Goal: Task Accomplishment & Management: Manage account settings

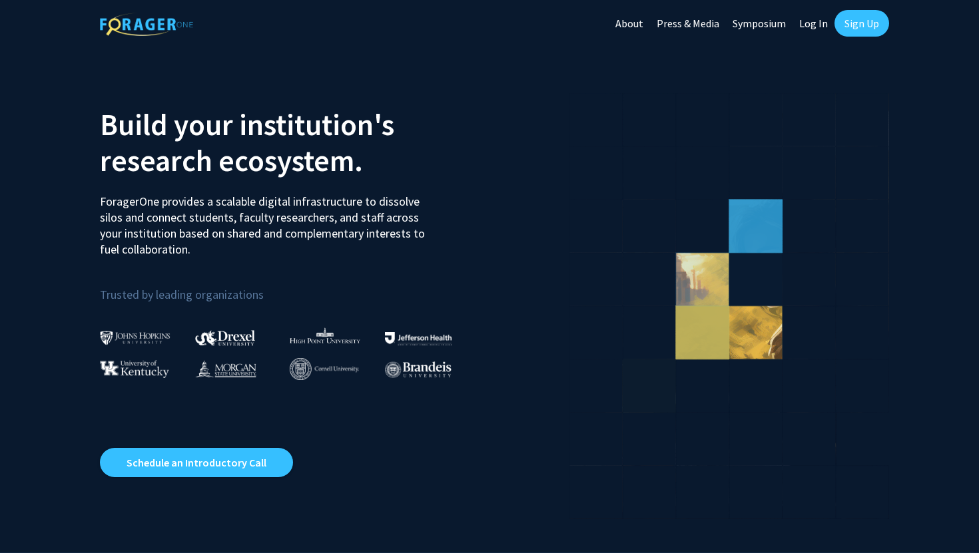
click at [811, 23] on link "Log In" at bounding box center [814, 23] width 42 height 47
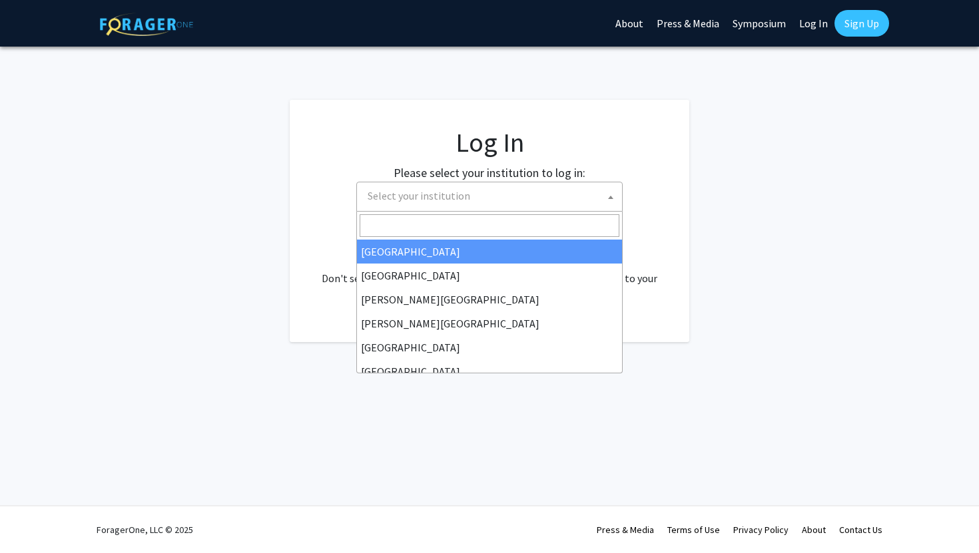
click at [529, 204] on span "Select your institution" at bounding box center [492, 195] width 260 height 27
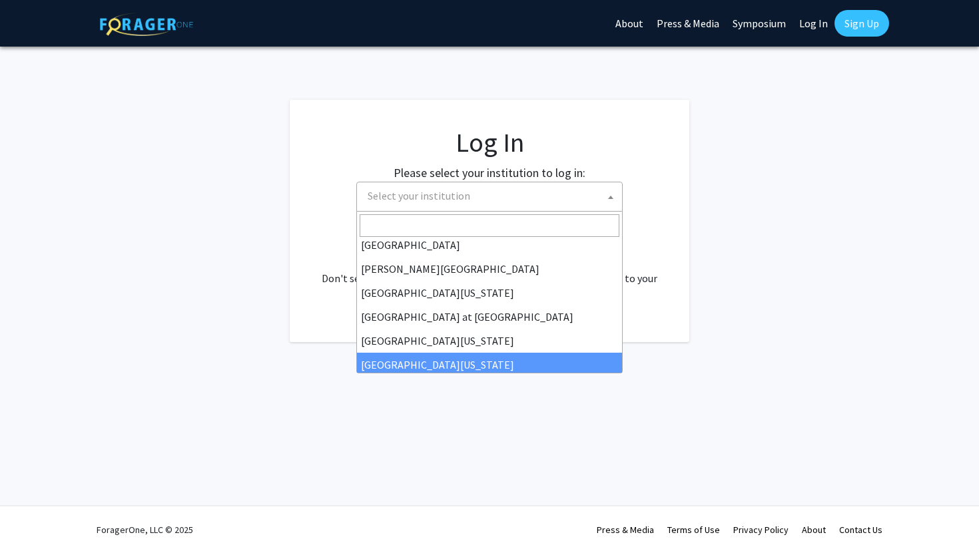
scroll to position [466, 0]
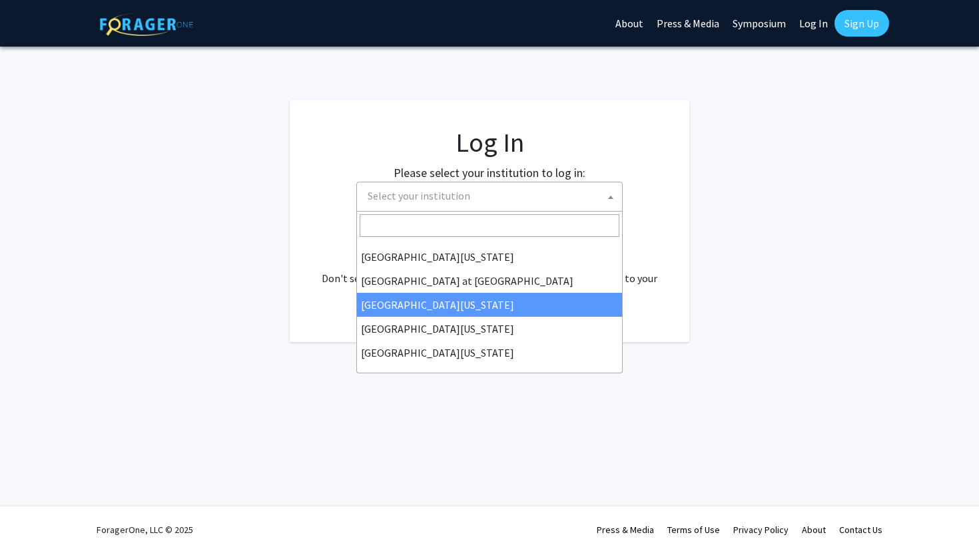
select select "13"
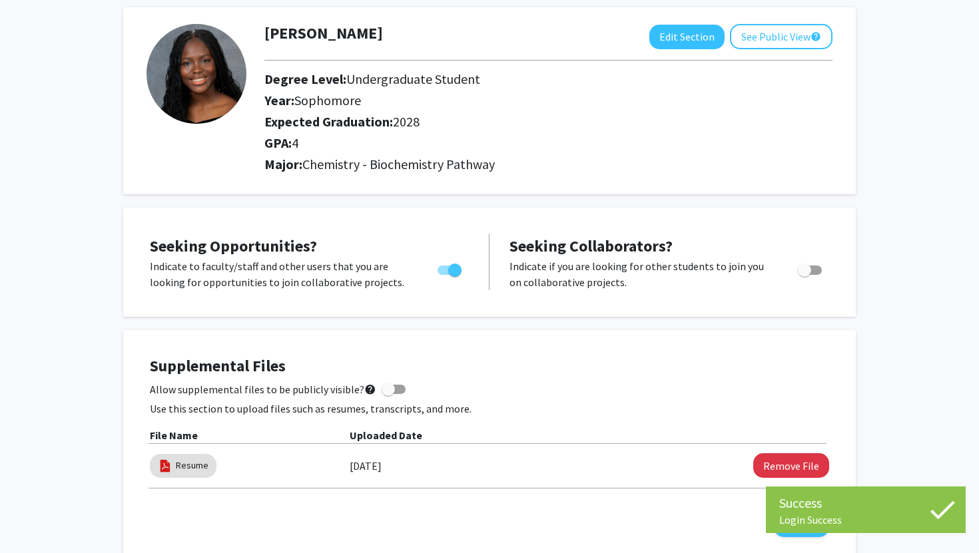
scroll to position [93, 0]
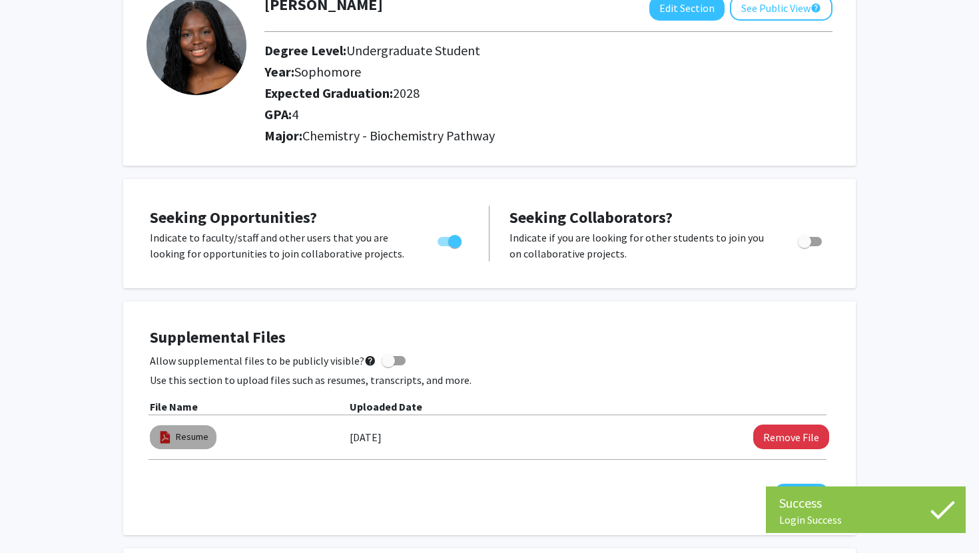
click at [174, 446] on mat-chip "Resume" at bounding box center [183, 438] width 67 height 24
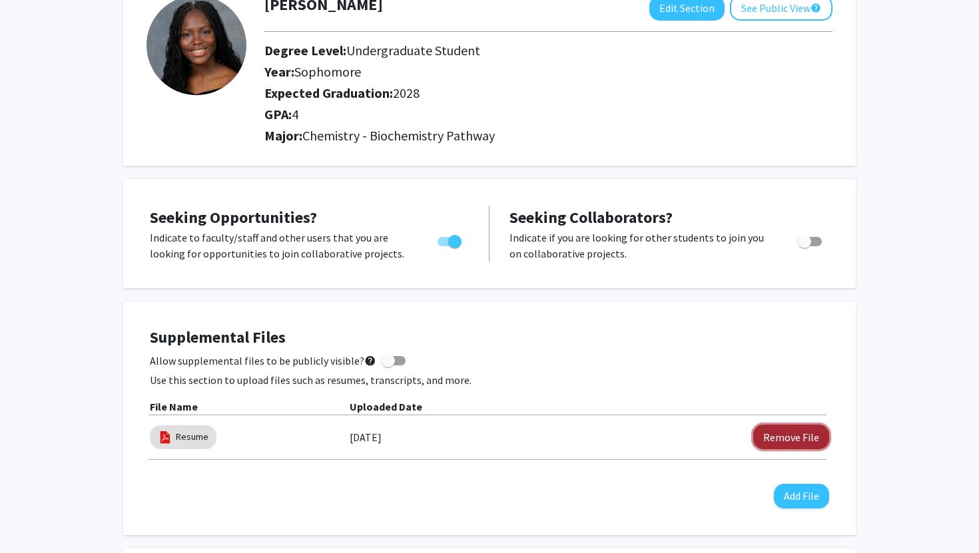
click at [797, 443] on button "Remove File" at bounding box center [791, 437] width 76 height 25
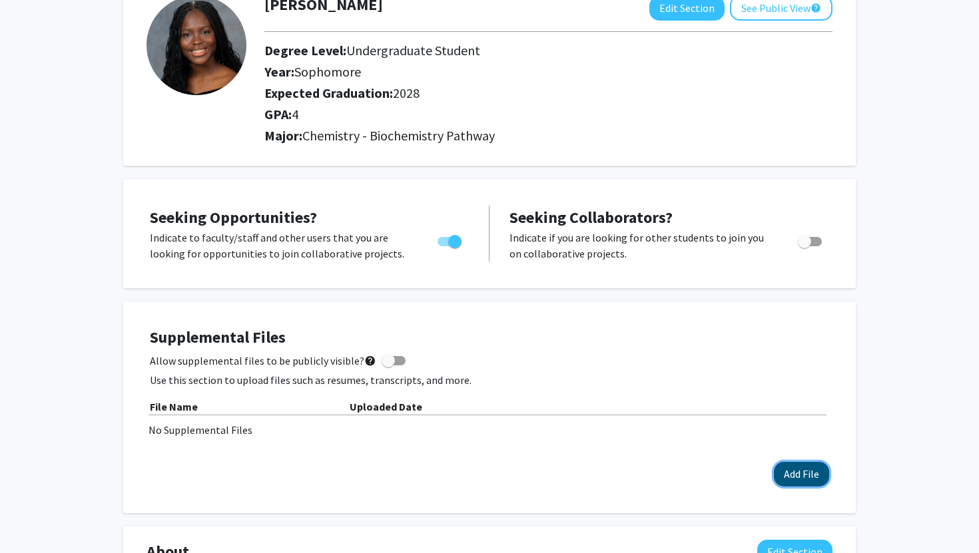
click at [823, 474] on button "Add File" at bounding box center [801, 474] width 55 height 25
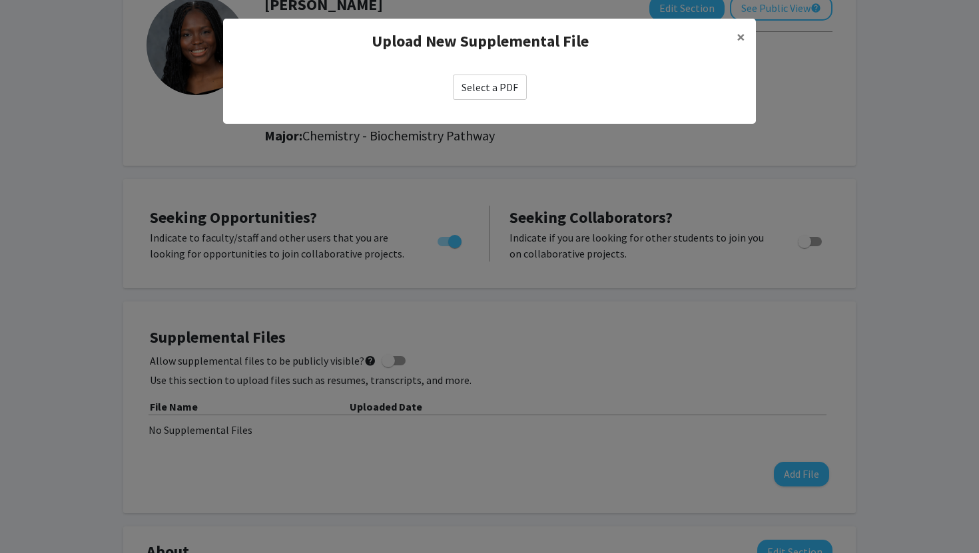
click at [505, 87] on label "Select a PDF" at bounding box center [490, 87] width 74 height 25
click at [0, 0] on input "Select a PDF" at bounding box center [0, 0] width 0 height 0
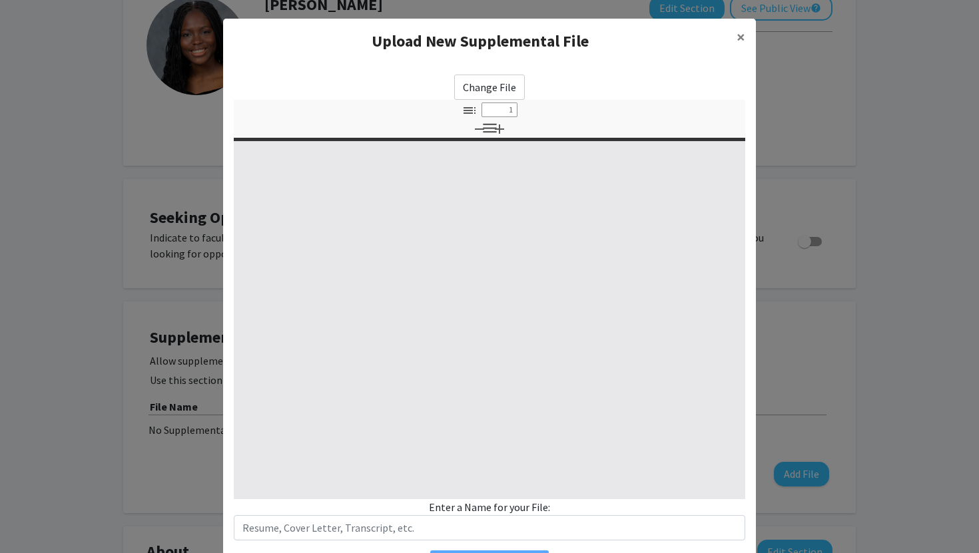
select select "custom"
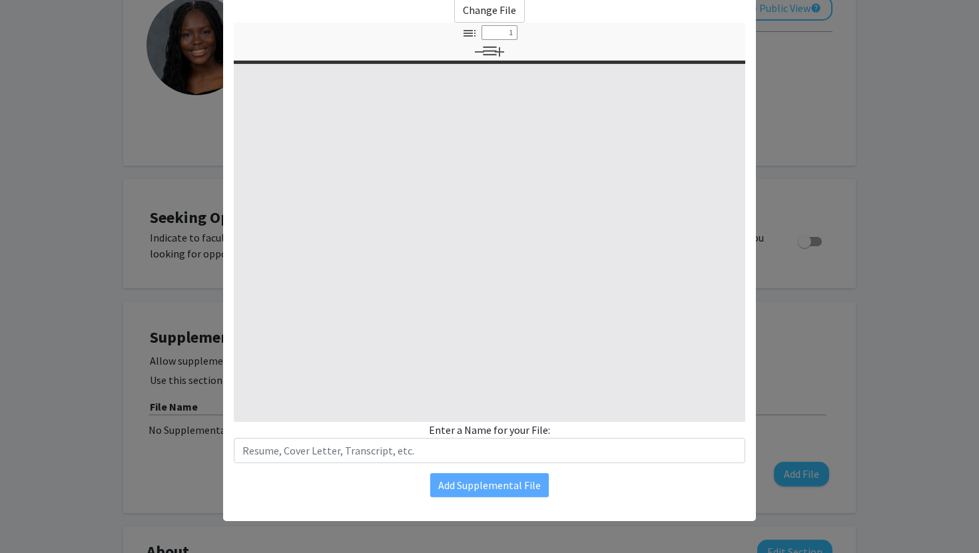
type input "0"
select select "custom"
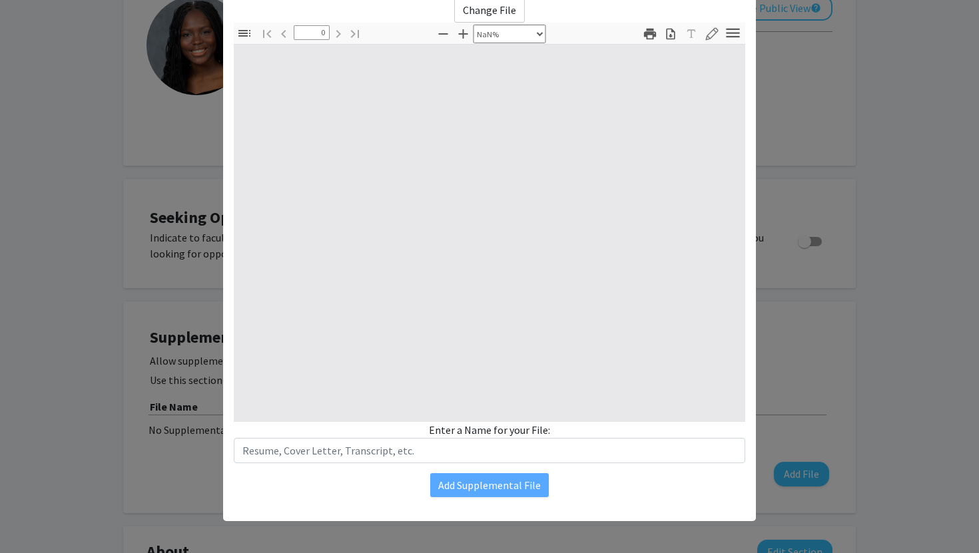
type input "1"
select select "auto"
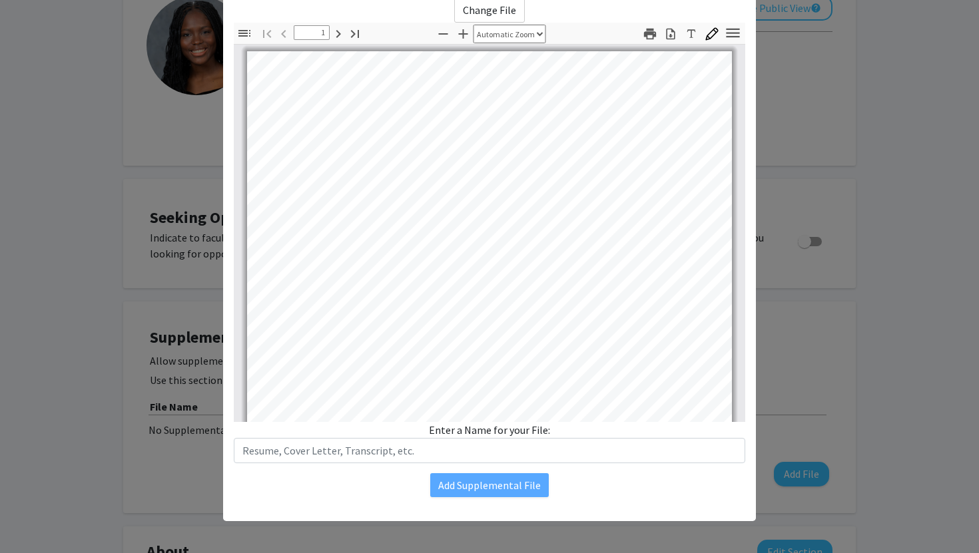
scroll to position [0, 0]
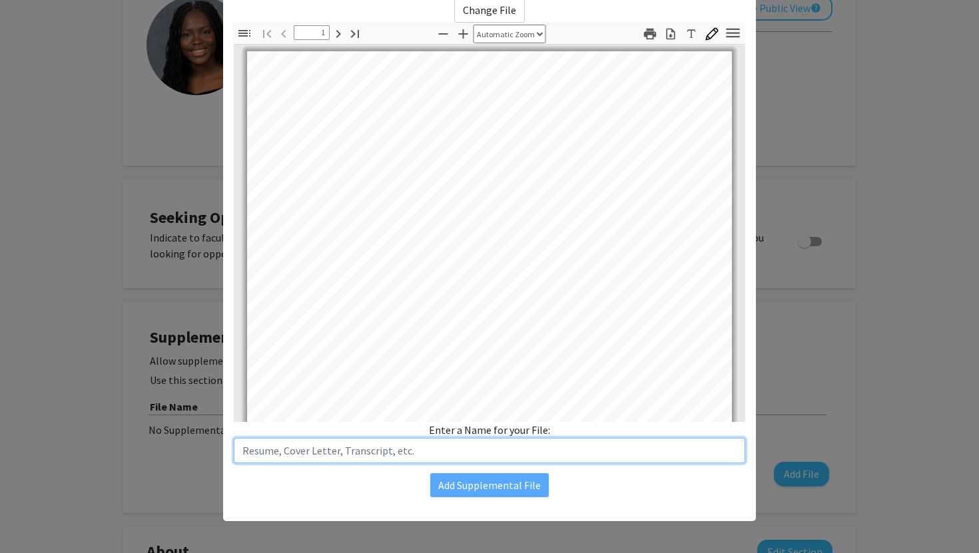
click at [370, 450] on input "text" at bounding box center [489, 450] width 511 height 25
type input "Resume"
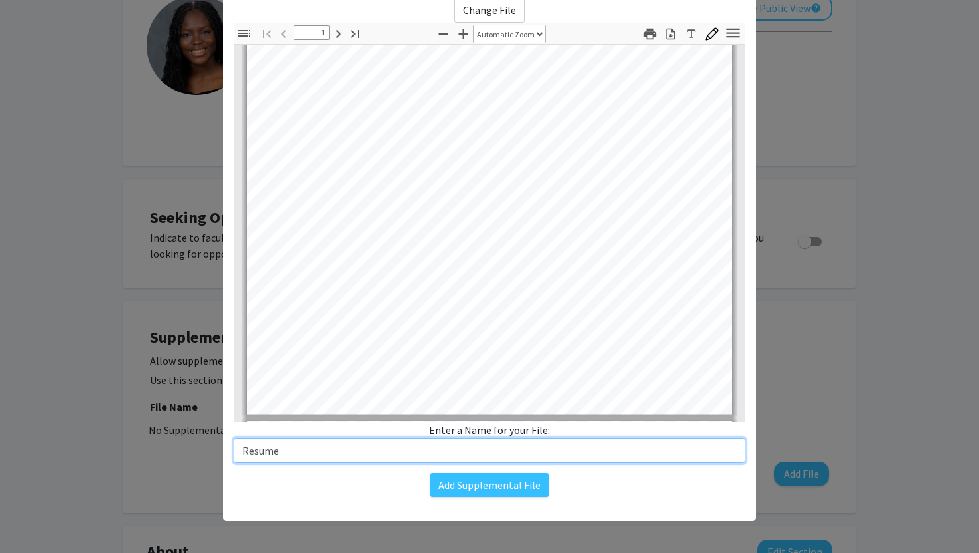
type input "2"
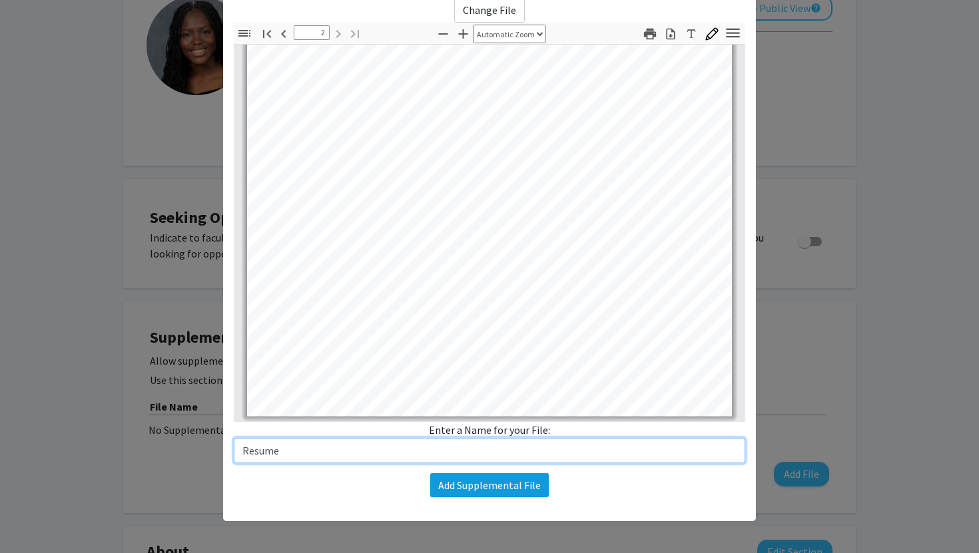
type input "Resume"
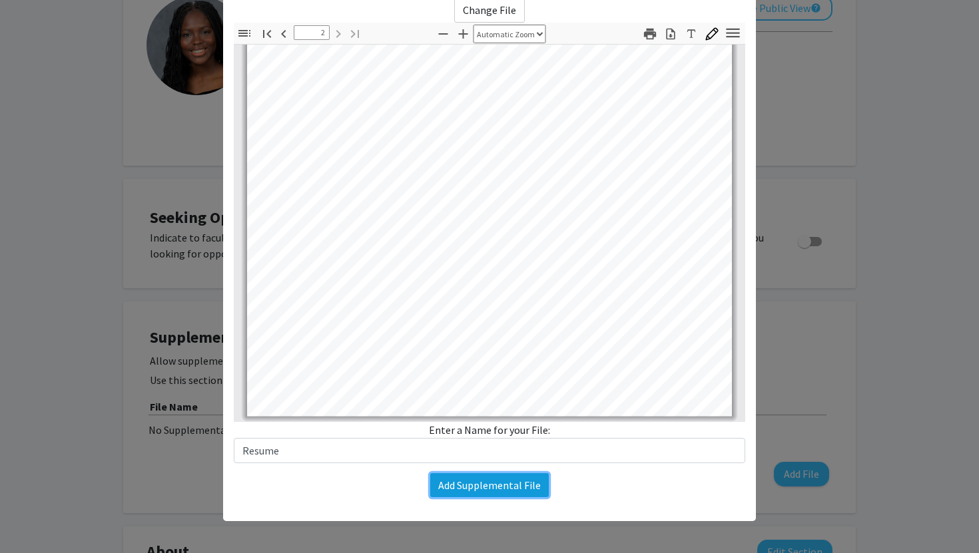
click at [482, 492] on button "Add Supplemental File" at bounding box center [489, 486] width 119 height 24
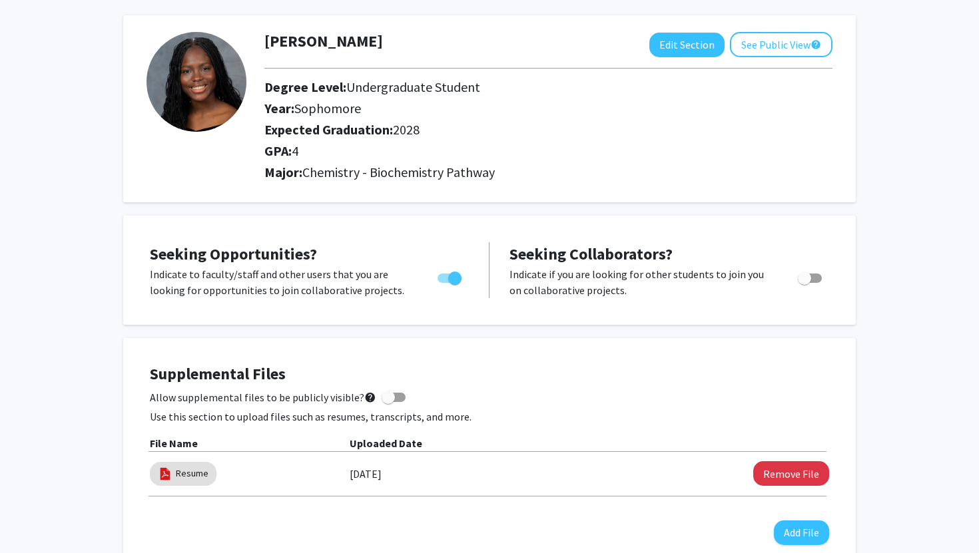
scroll to position [0, 0]
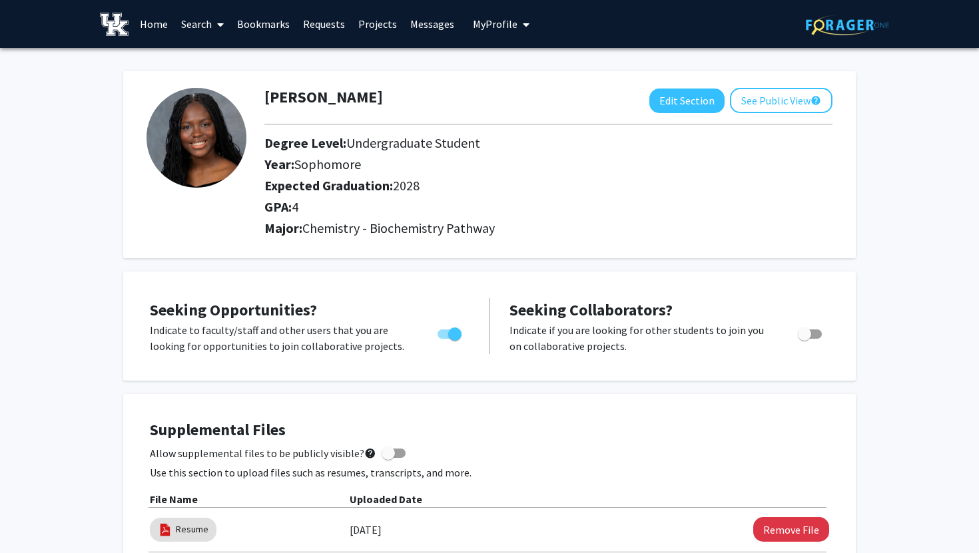
click at [202, 23] on link "Search" at bounding box center [202, 24] width 56 height 47
click at [307, 31] on link "Requests" at bounding box center [323, 24] width 55 height 47
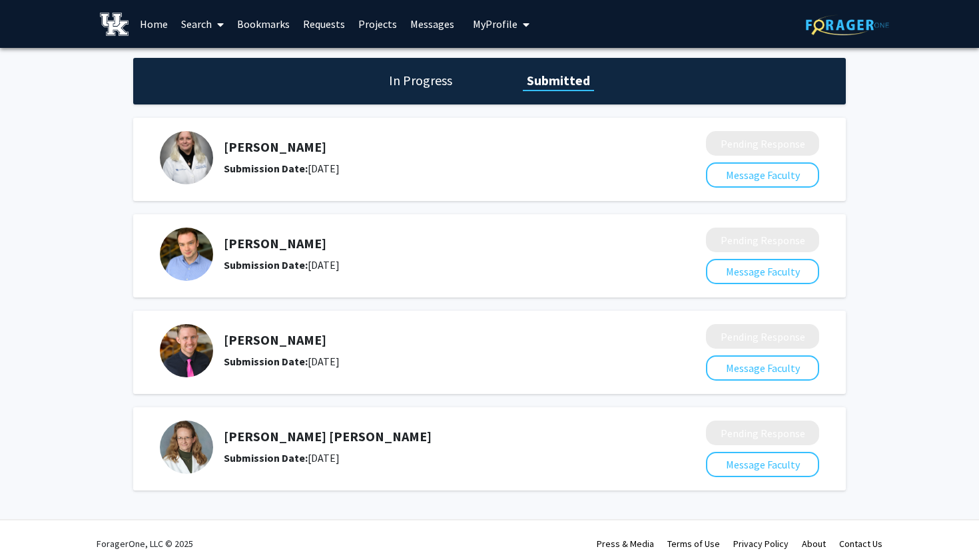
click at [419, 23] on link "Messages" at bounding box center [432, 24] width 57 height 47
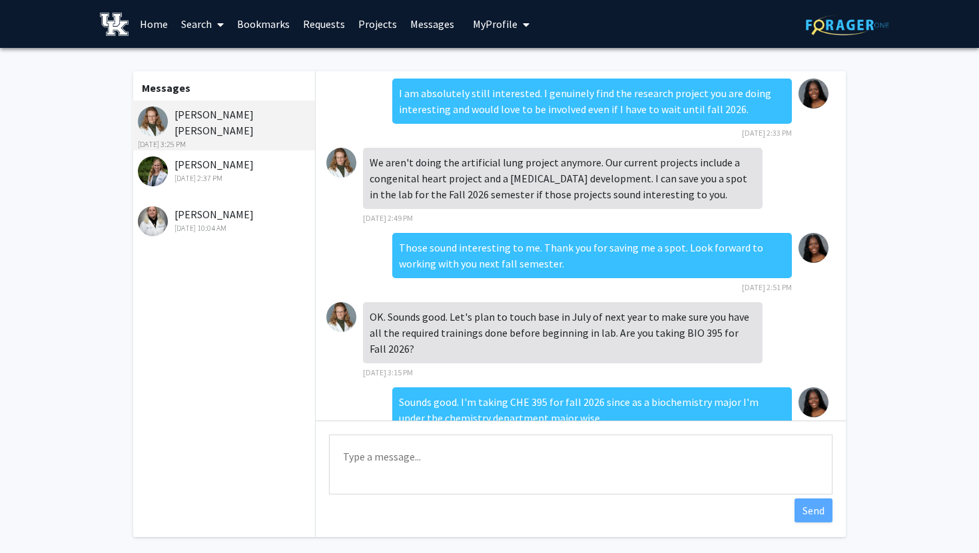
scroll to position [63, 0]
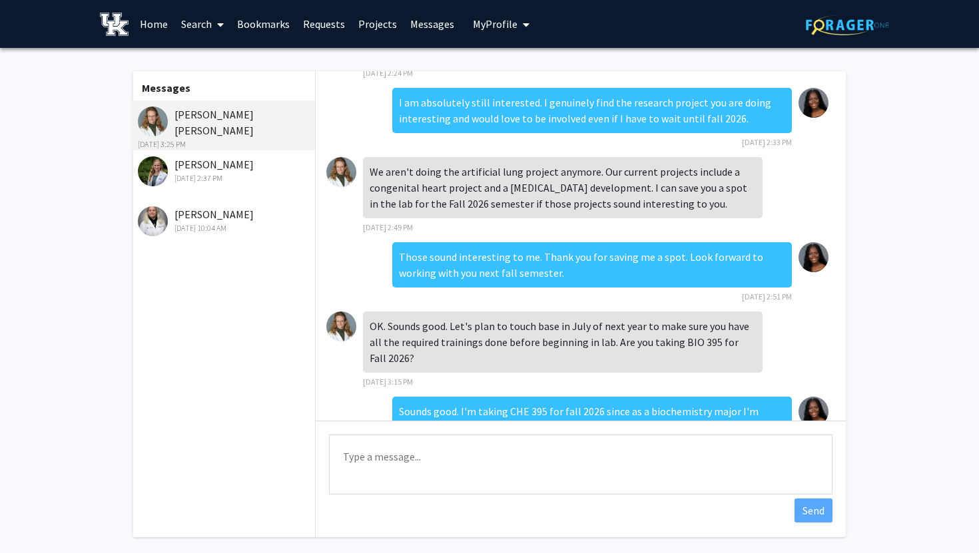
click at [224, 159] on div "[PERSON_NAME] [DATE] 2:37 PM" at bounding box center [225, 171] width 174 height 28
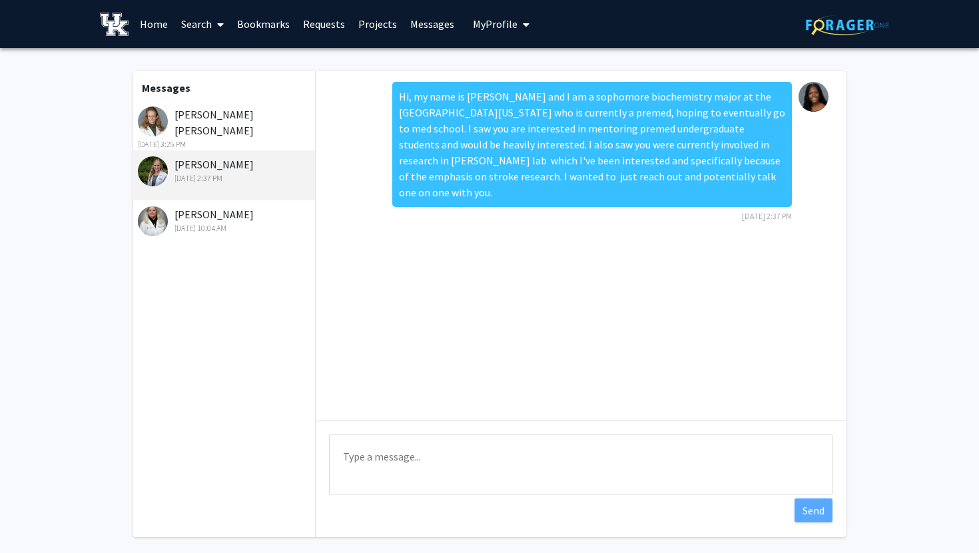
click at [218, 213] on div "[PERSON_NAME] [DATE] 10:04 AM" at bounding box center [225, 220] width 174 height 28
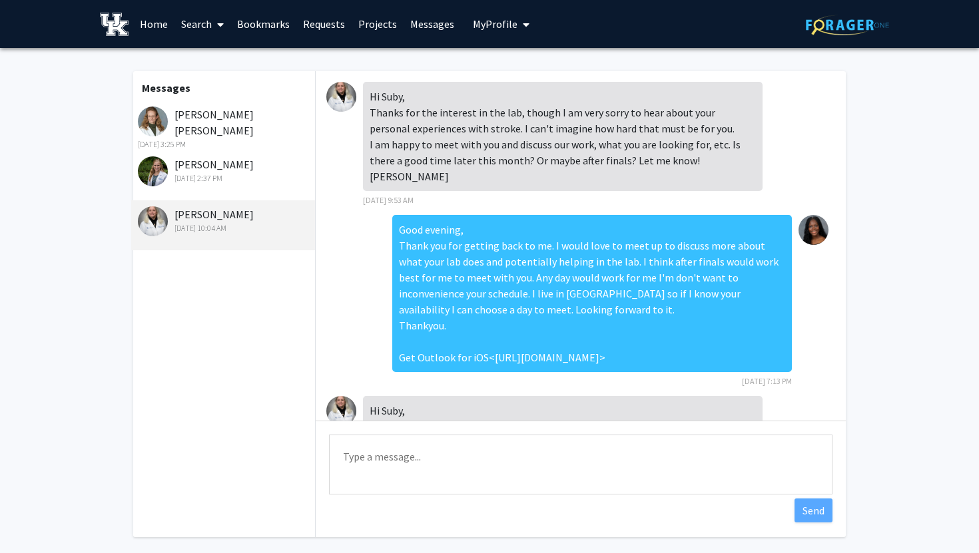
scroll to position [290, 0]
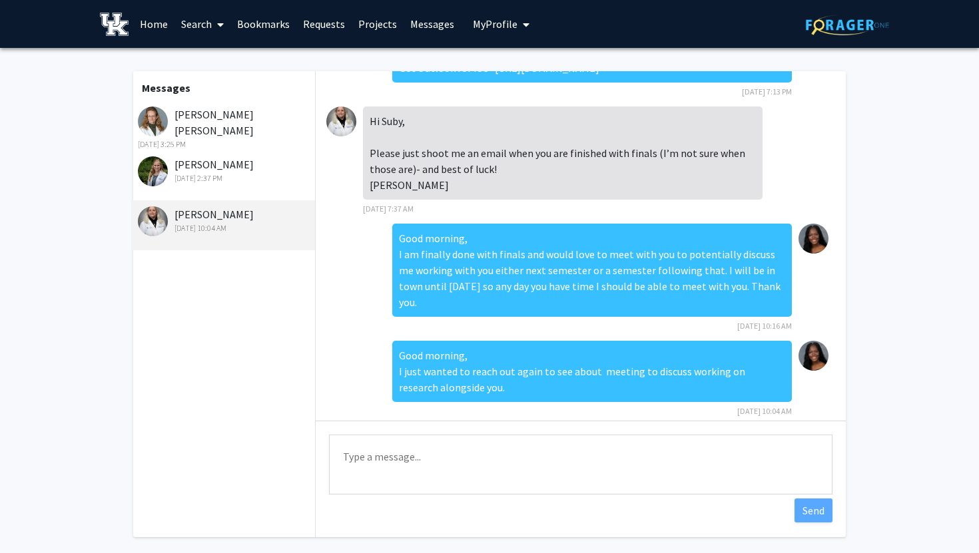
click at [234, 172] on div "[DATE] 2:37 PM" at bounding box center [225, 178] width 174 height 12
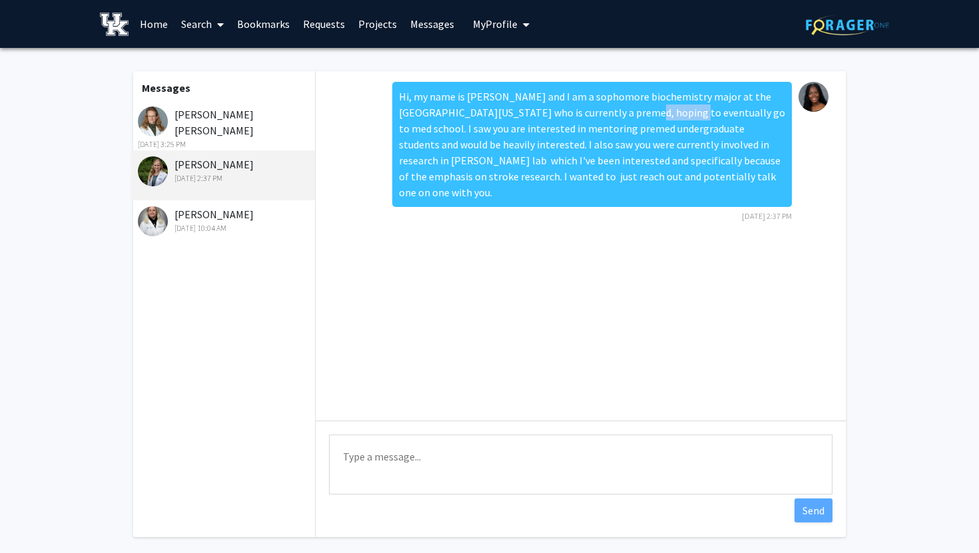
click at [153, 25] on link "Home" at bounding box center [153, 24] width 41 height 47
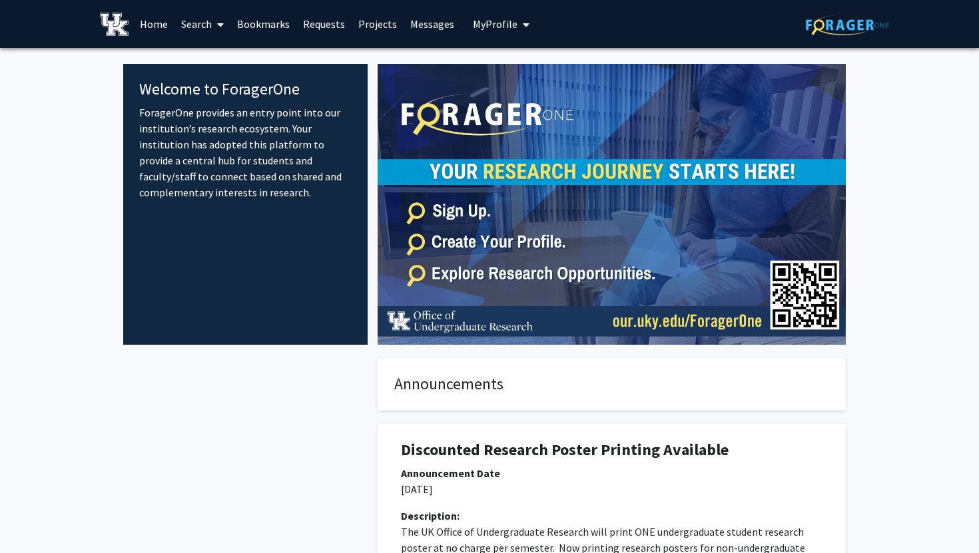
click at [192, 39] on link "Search" at bounding box center [202, 24] width 56 height 47
click at [209, 66] on span "Faculty/Staff" at bounding box center [223, 61] width 98 height 27
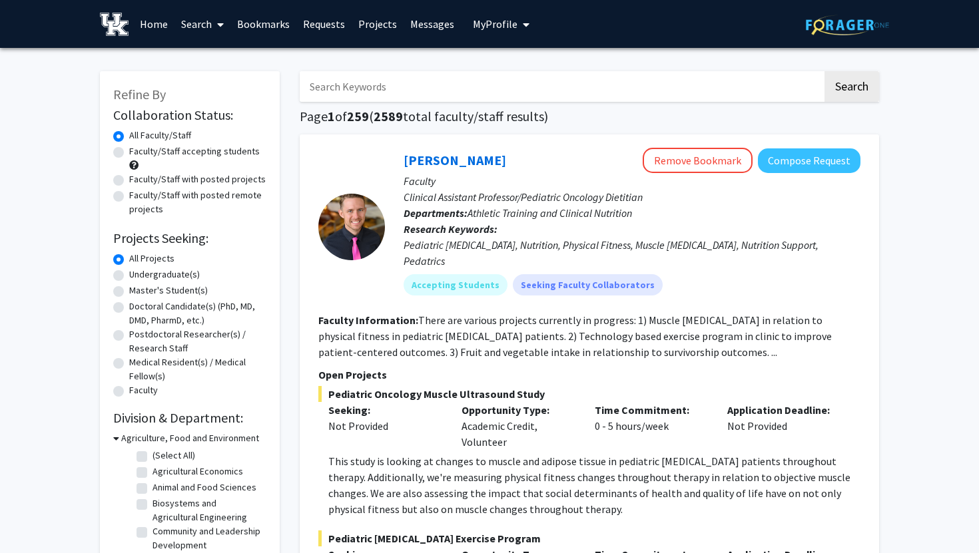
click at [328, 19] on link "Requests" at bounding box center [323, 24] width 55 height 47
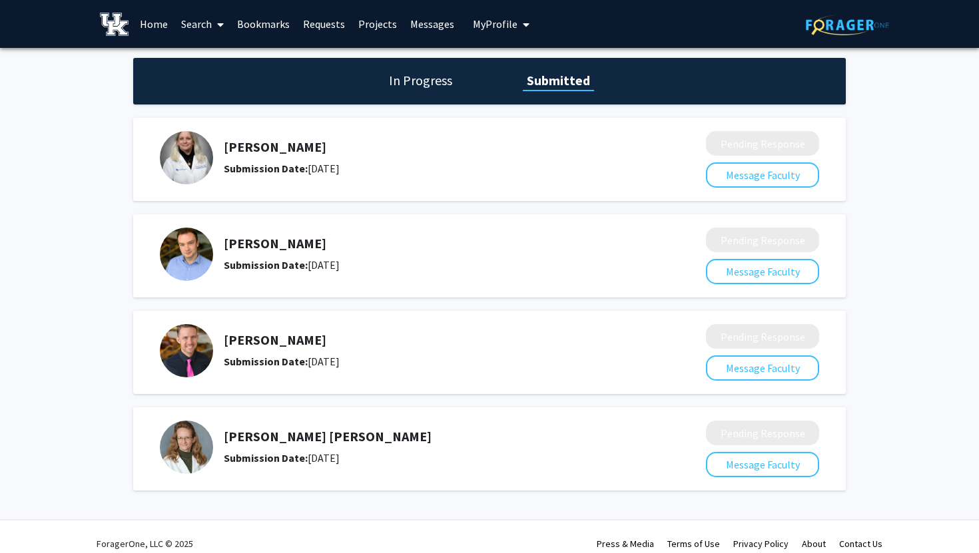
click at [376, 24] on link "Projects" at bounding box center [378, 24] width 52 height 47
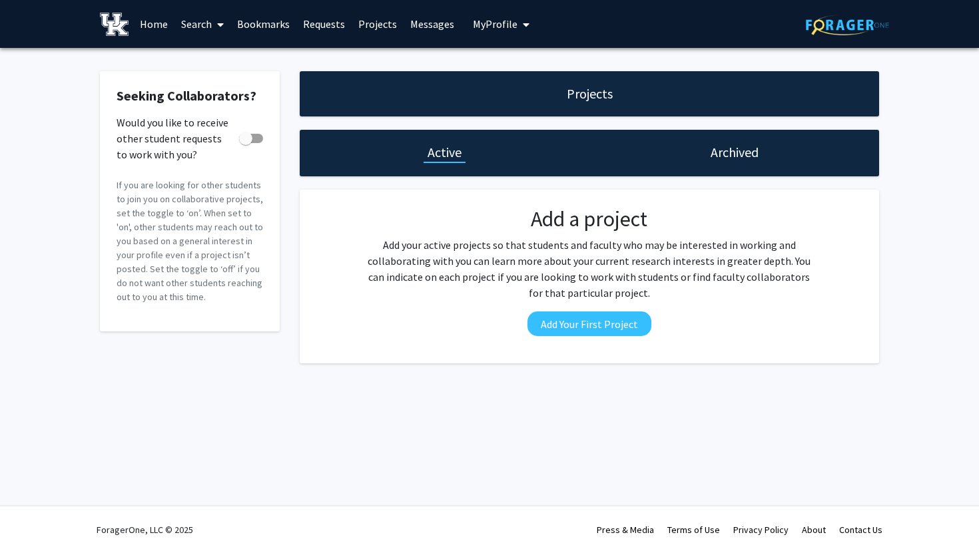
click at [430, 21] on link "Messages" at bounding box center [432, 24] width 57 height 47
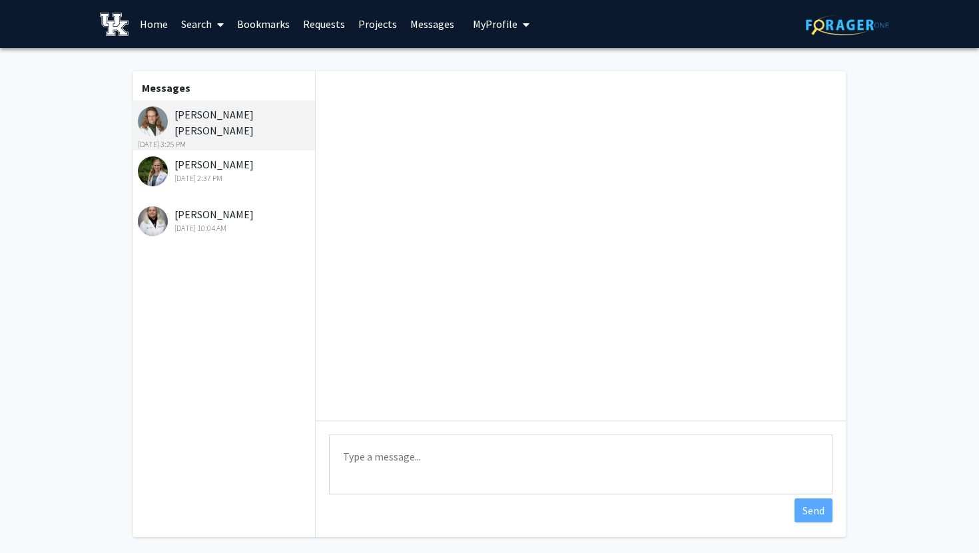
scroll to position [172, 0]
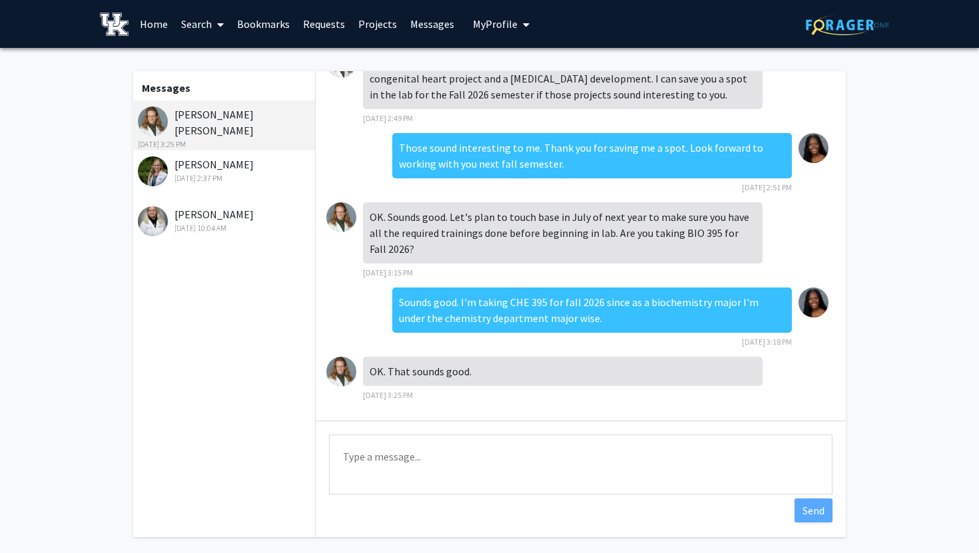
click at [491, 22] on span "My Profile" at bounding box center [495, 23] width 45 height 13
